Goal: Contribute content: Add original content to the website for others to see

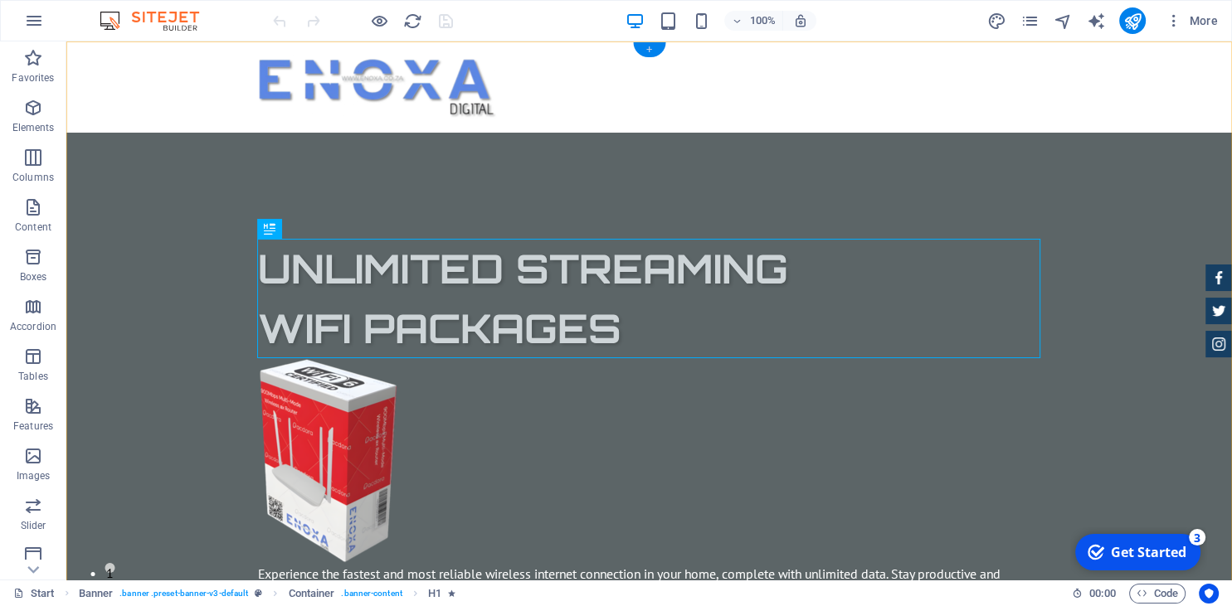
drag, startPoint x: 652, startPoint y: 47, endPoint x: 450, endPoint y: 55, distance: 201.7
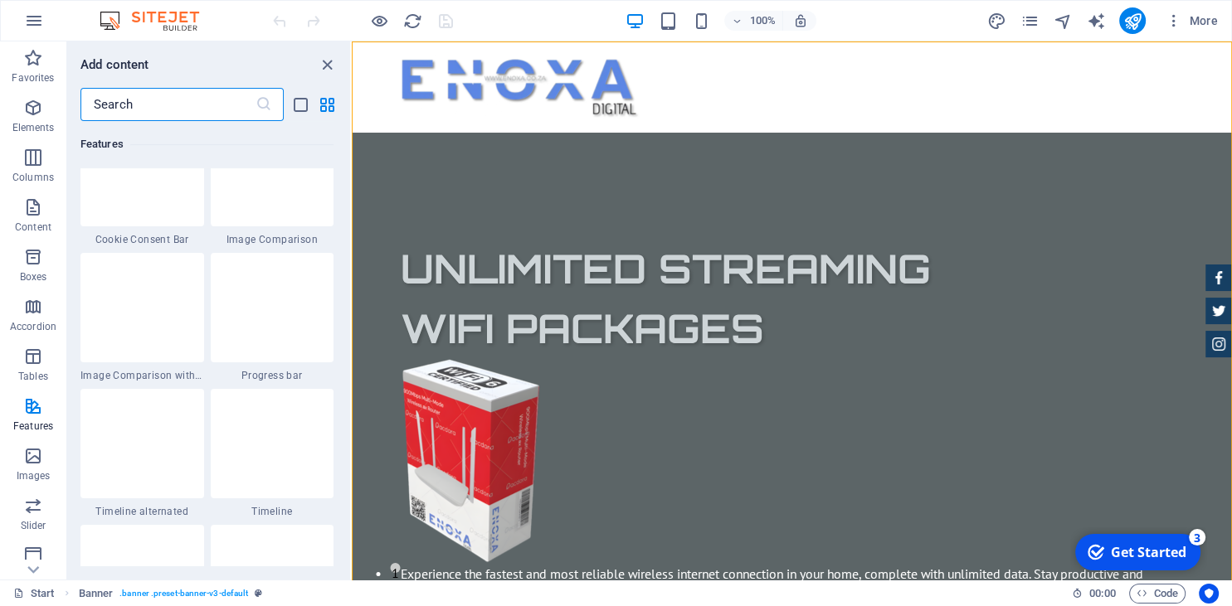
scroll to position [6852, 0]
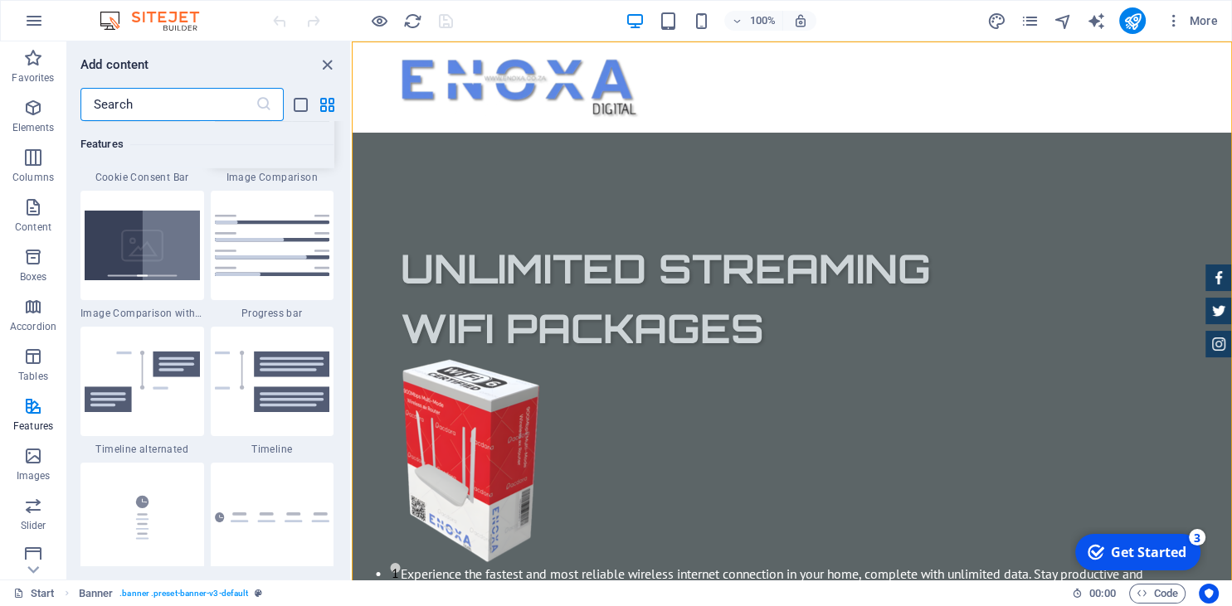
click at [267, 144] on img at bounding box center [272, 110] width 115 height 70
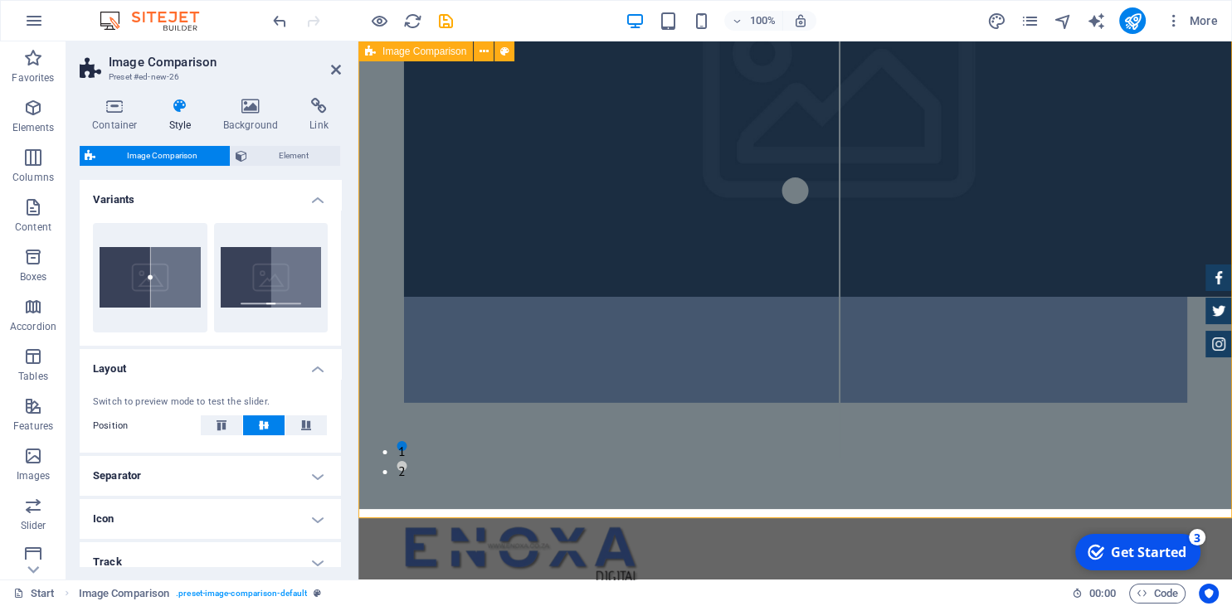
scroll to position [113, 0]
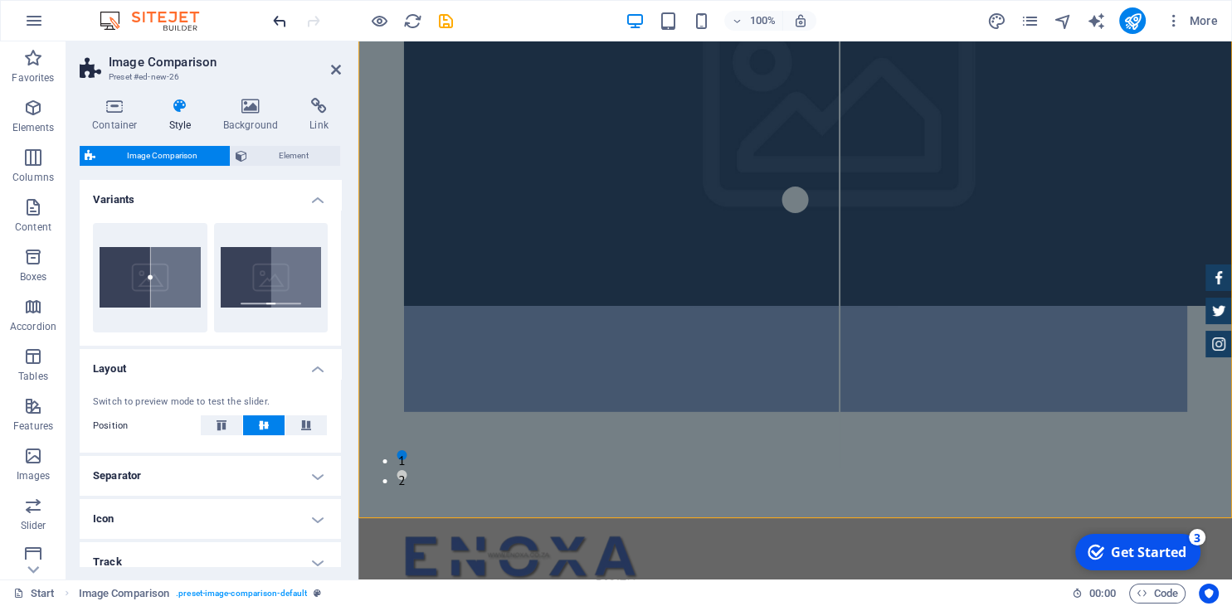
click at [270, 22] on span "undo" at bounding box center [280, 21] width 20 height 19
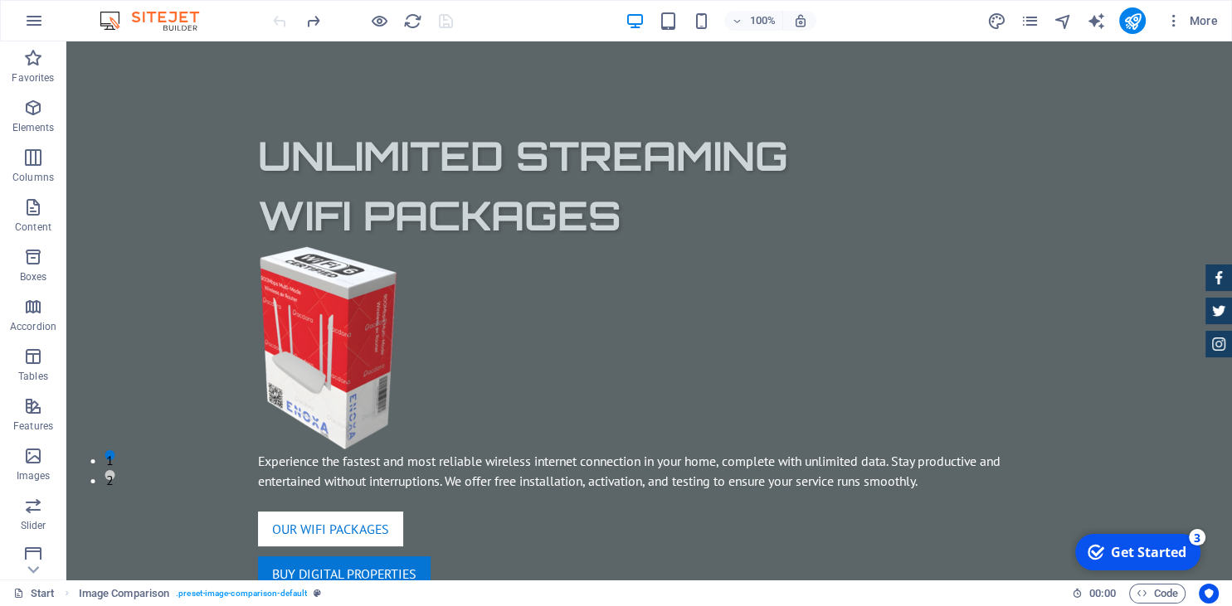
scroll to position [0, 0]
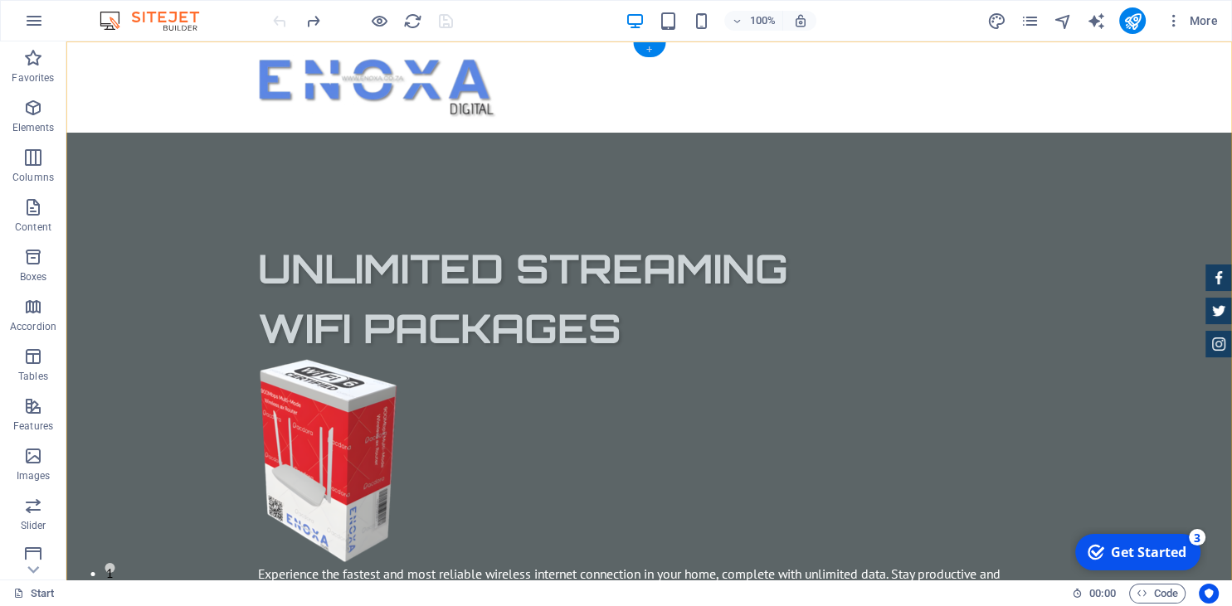
click at [652, 47] on div "+" at bounding box center [649, 49] width 32 height 15
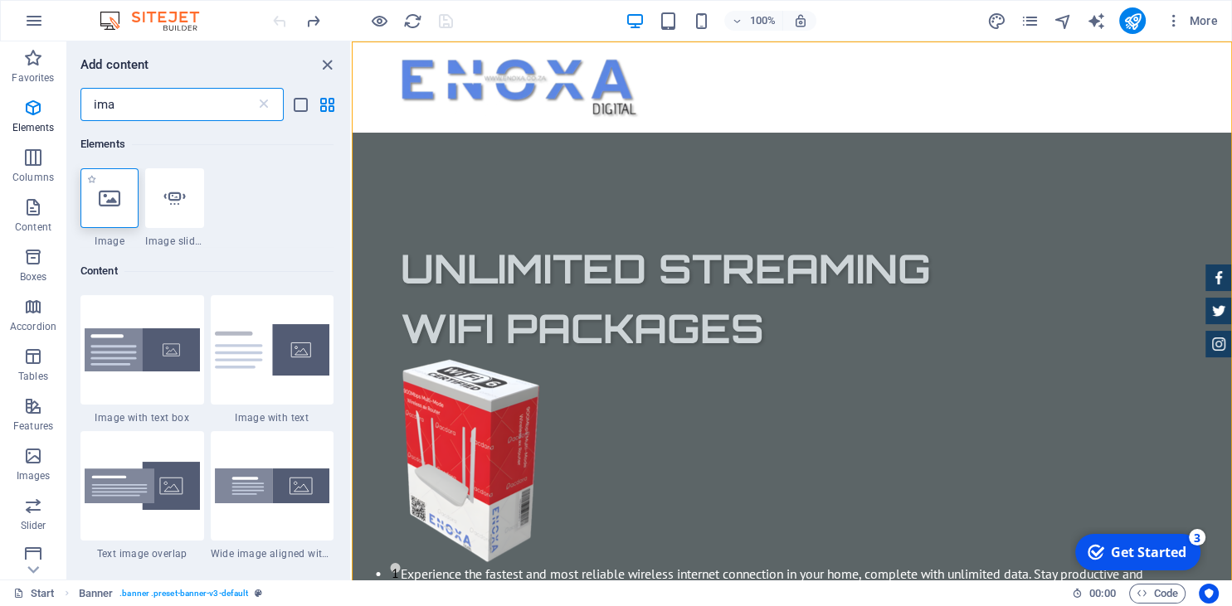
type input "ima"
click at [120, 197] on icon at bounding box center [110, 198] width 22 height 22
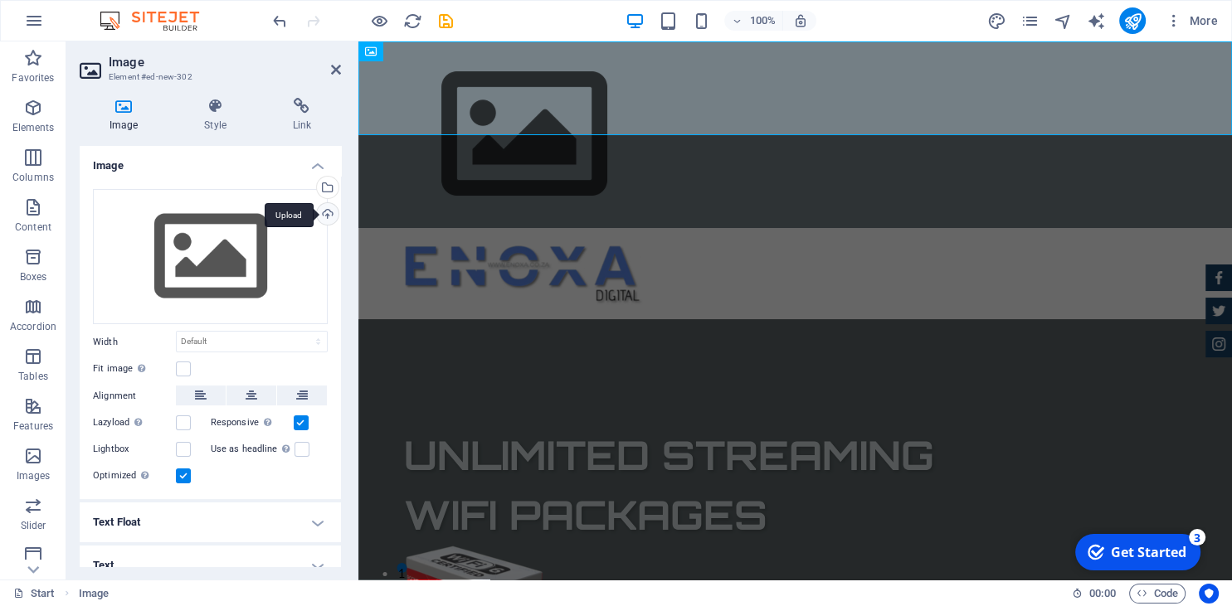
click at [321, 211] on div "Upload" at bounding box center [326, 215] width 25 height 25
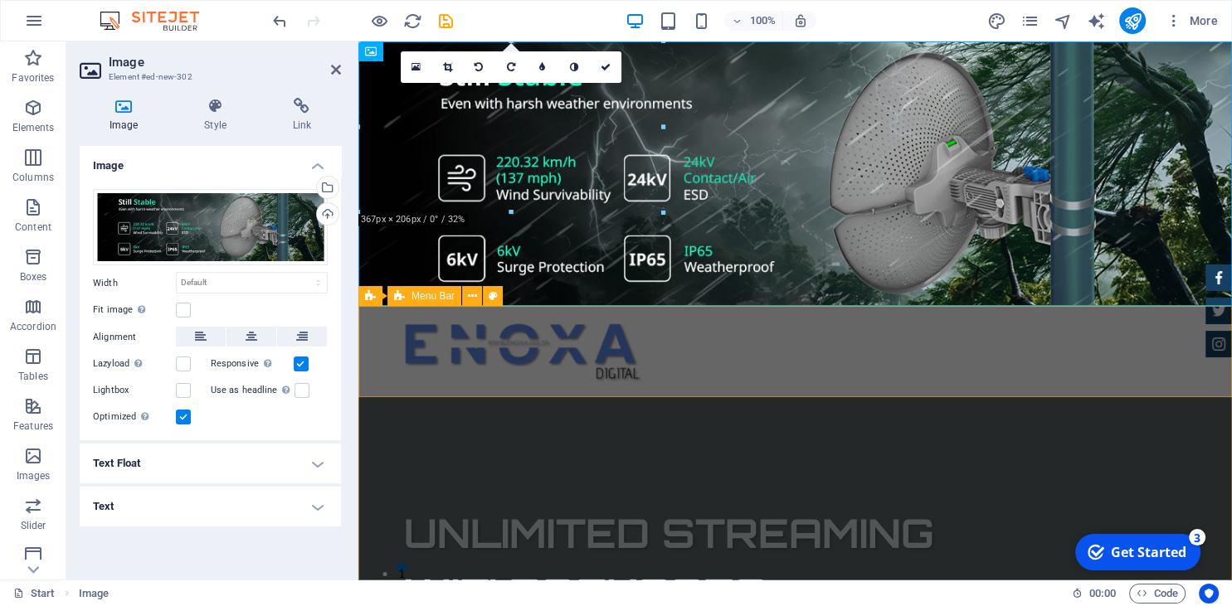
click at [825, 334] on div at bounding box center [795, 351] width 874 height 91
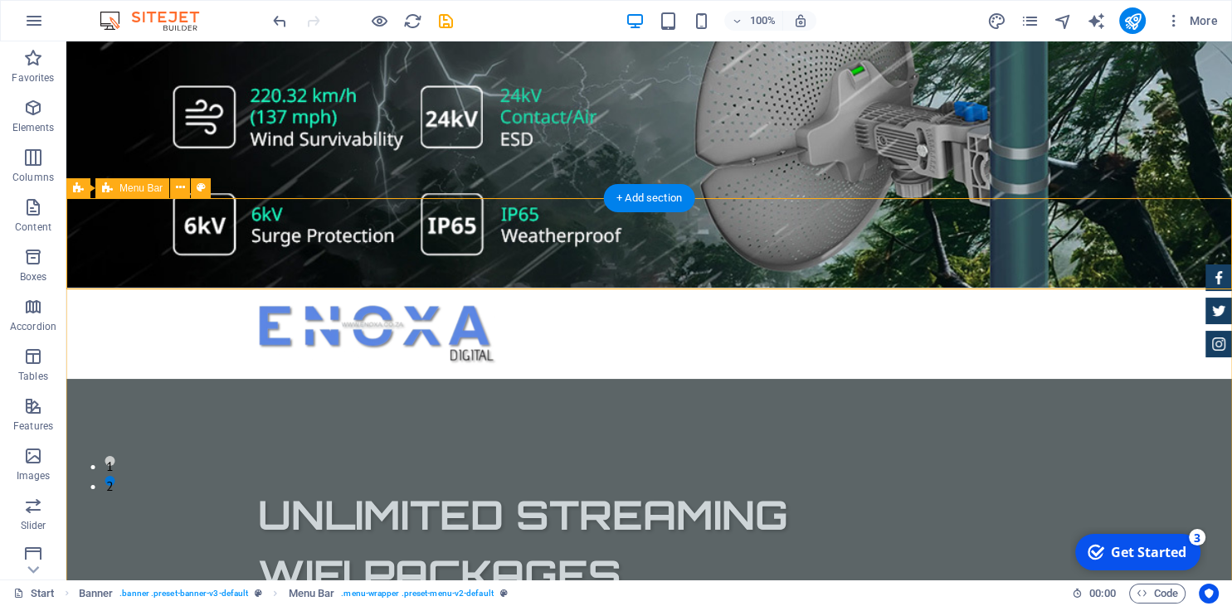
scroll to position [87, 0]
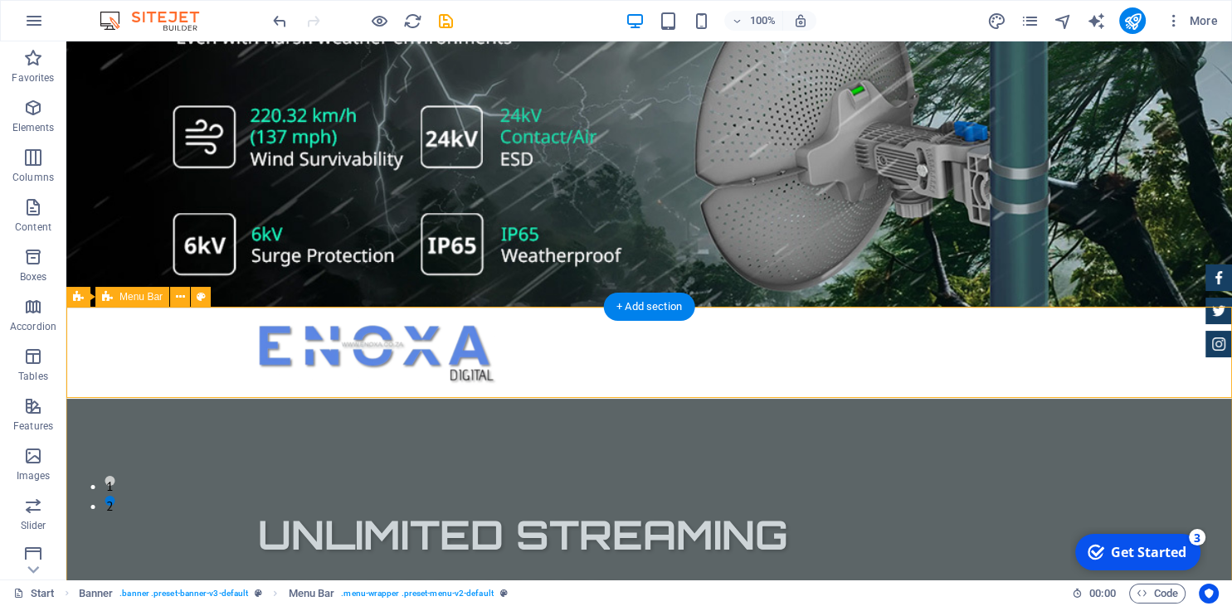
click at [692, 350] on div at bounding box center [649, 353] width 1166 height 91
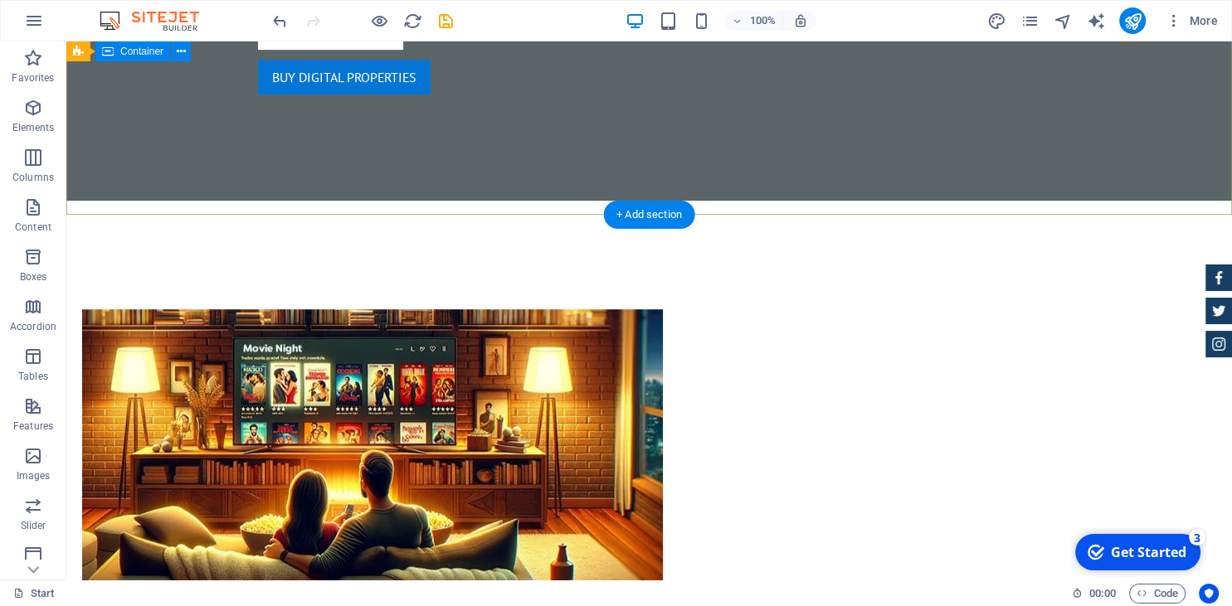
scroll to position [1314, 0]
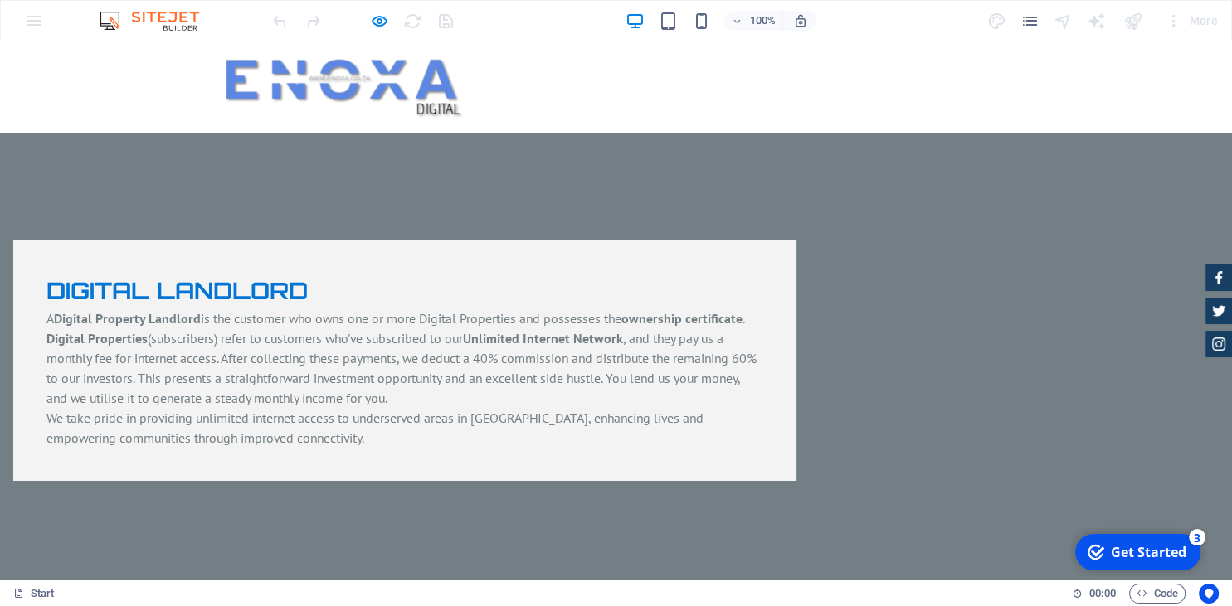
scroll to position [5156, 0]
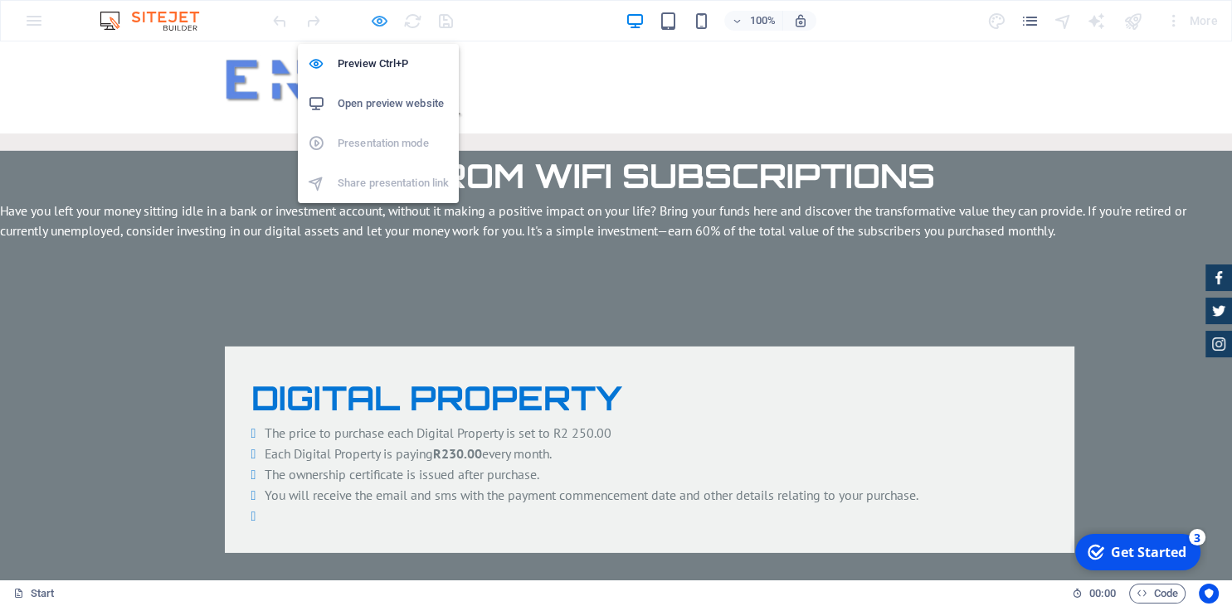
click at [377, 103] on icon "button" at bounding box center [404, 111] width 803 height 17
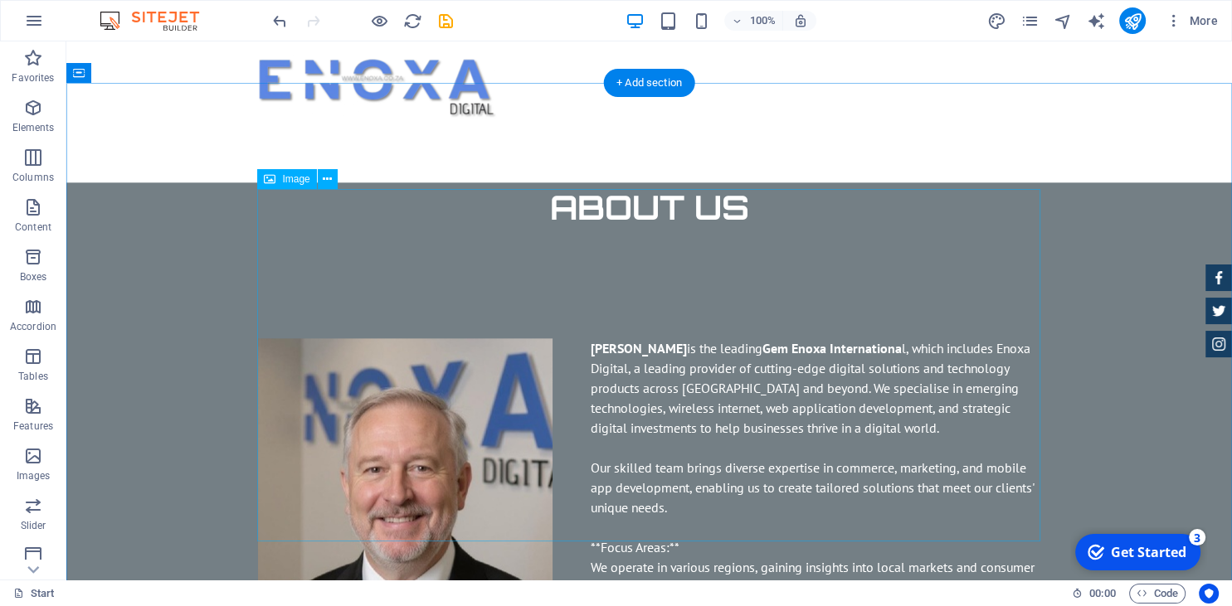
scroll to position [1755, 0]
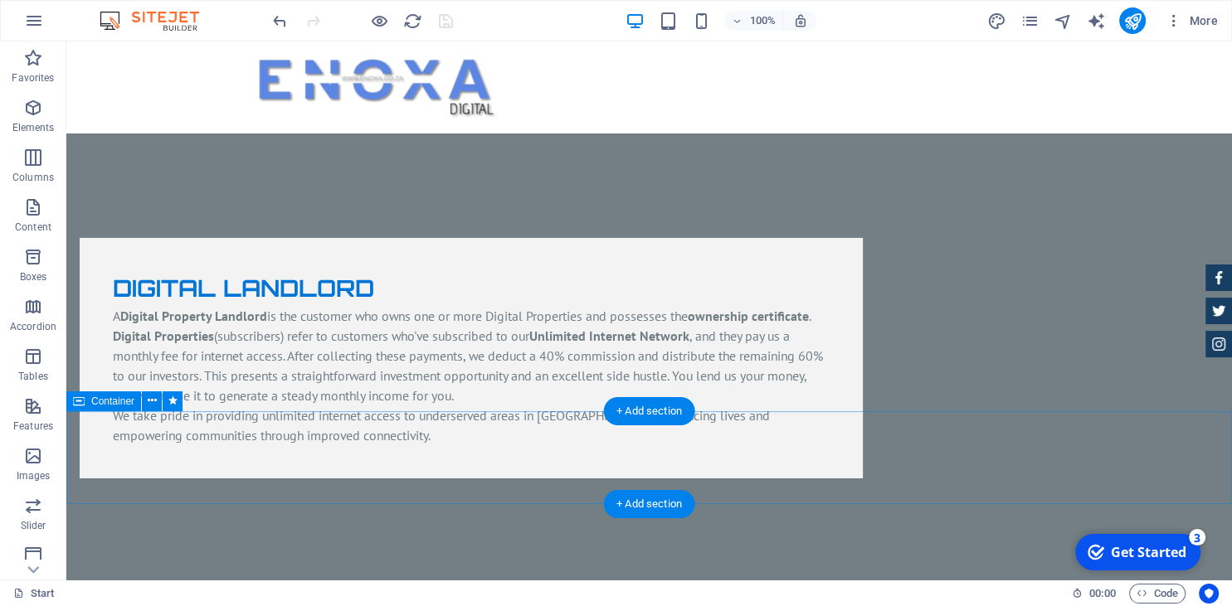
scroll to position [5614, 0]
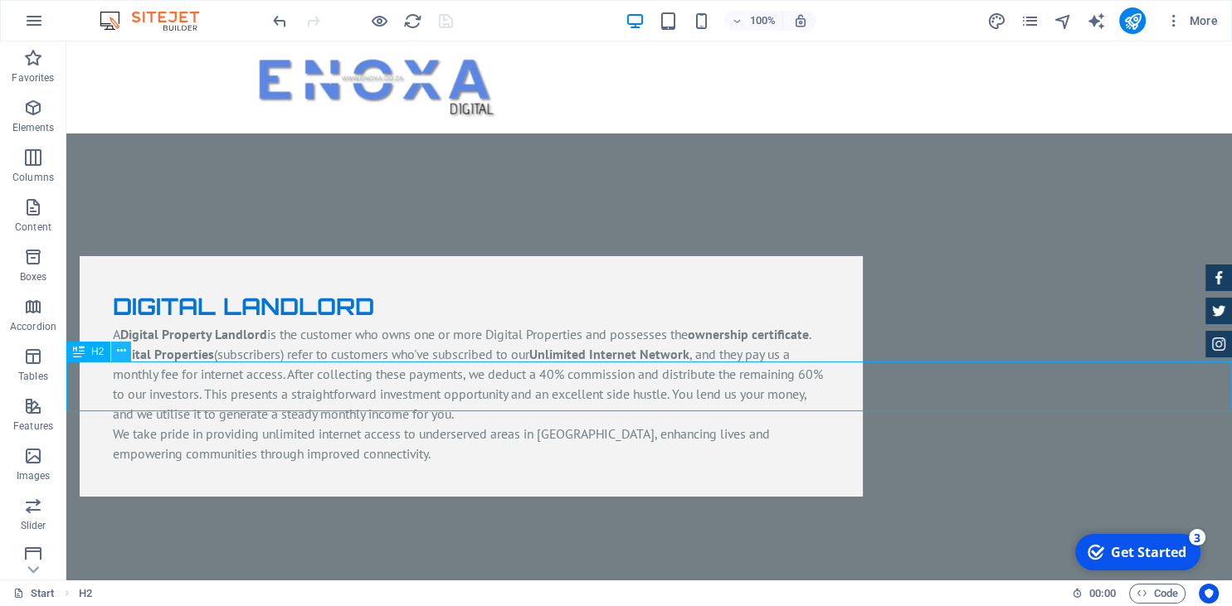
click at [119, 347] on icon at bounding box center [121, 351] width 9 height 17
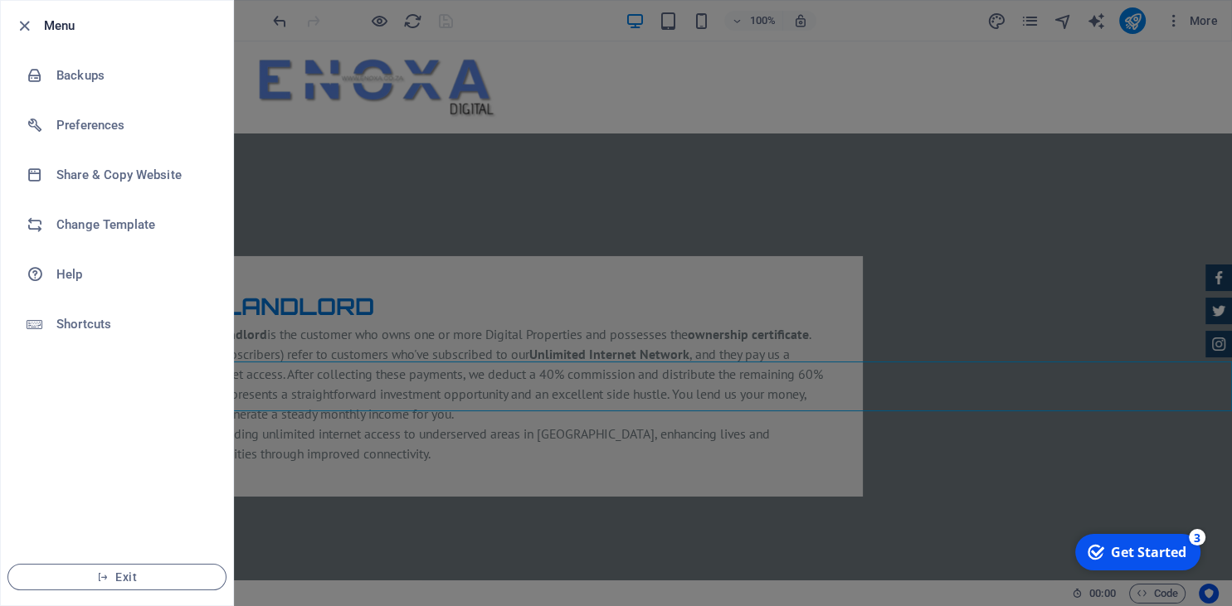
click at [324, 470] on div at bounding box center [616, 303] width 1232 height 606
